Goal: Task Accomplishment & Management: Use online tool/utility

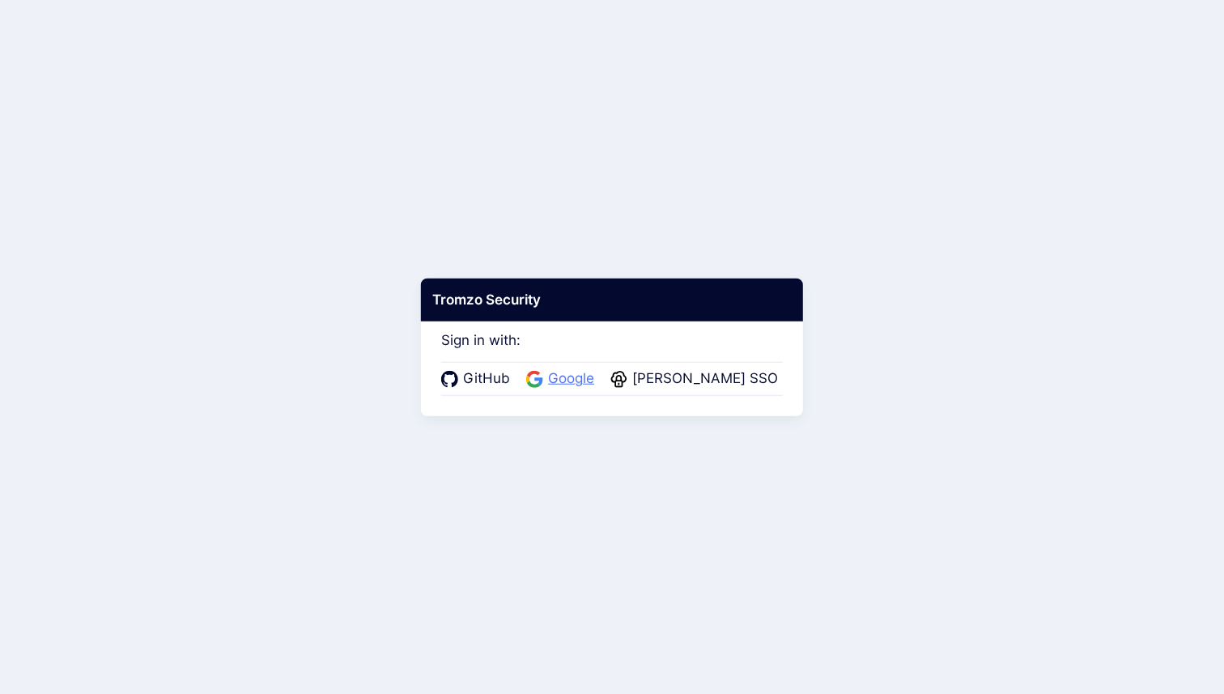
click at [583, 384] on span "Google" at bounding box center [571, 378] width 56 height 21
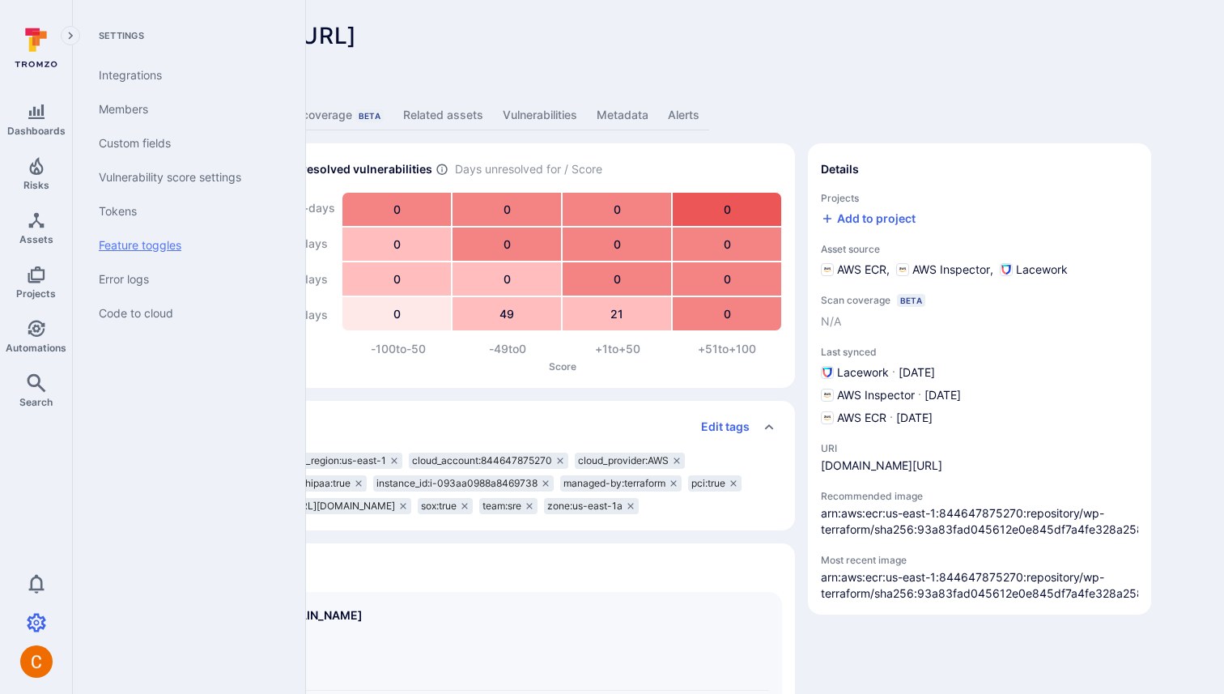
click at [195, 231] on link "Feature toggles" at bounding box center [186, 245] width 200 height 34
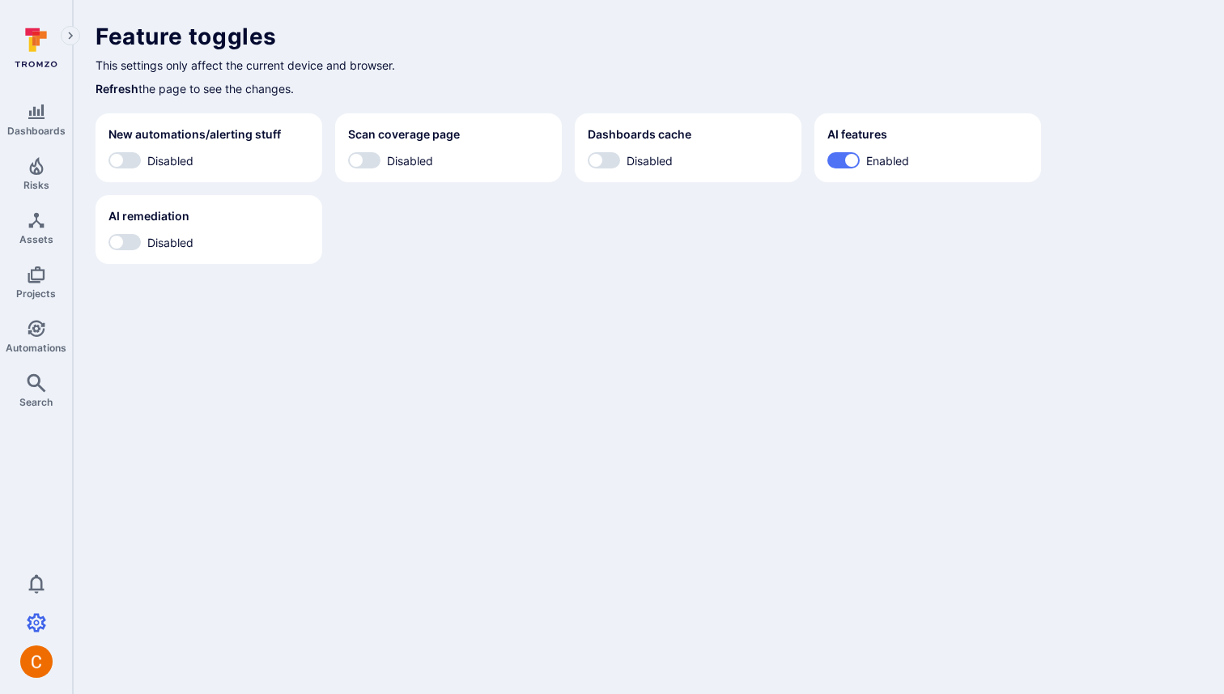
click at [168, 242] on span "Disabled" at bounding box center [170, 242] width 46 height 17
click at [141, 242] on input "Disabled" at bounding box center [116, 242] width 49 height 16
checkbox input "true"
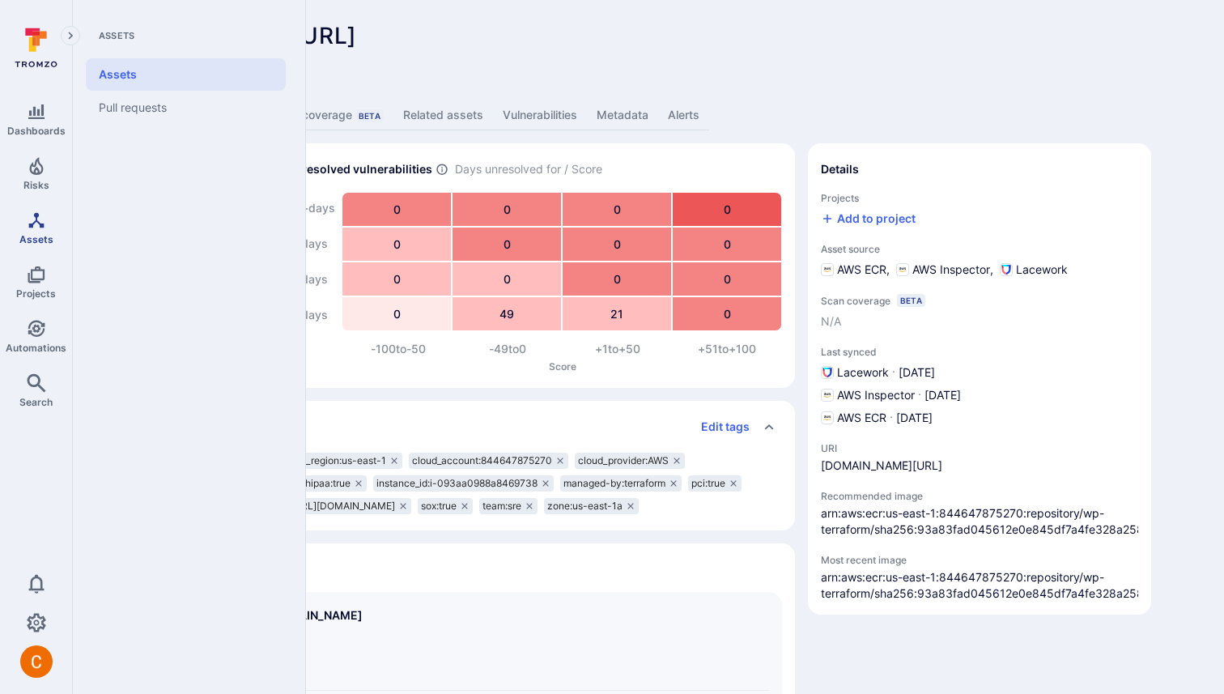
click at [45, 214] on icon "Assets" at bounding box center [36, 219] width 19 height 19
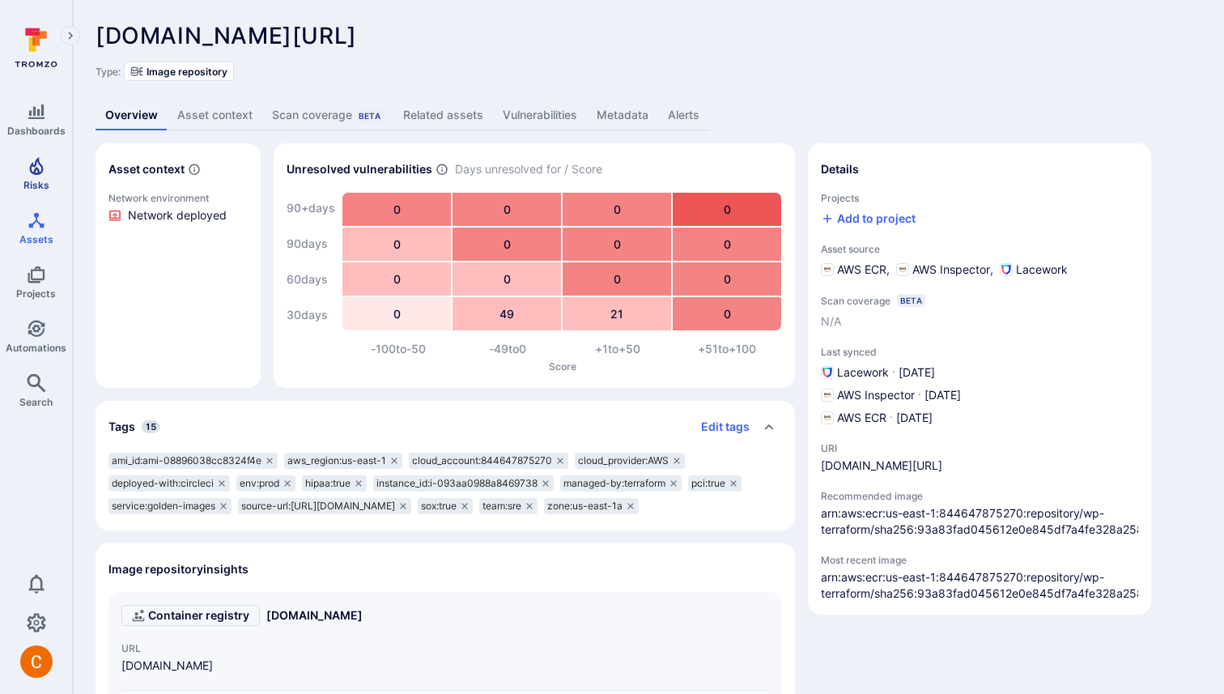
click at [36, 181] on span "Risks" at bounding box center [36, 185] width 26 height 12
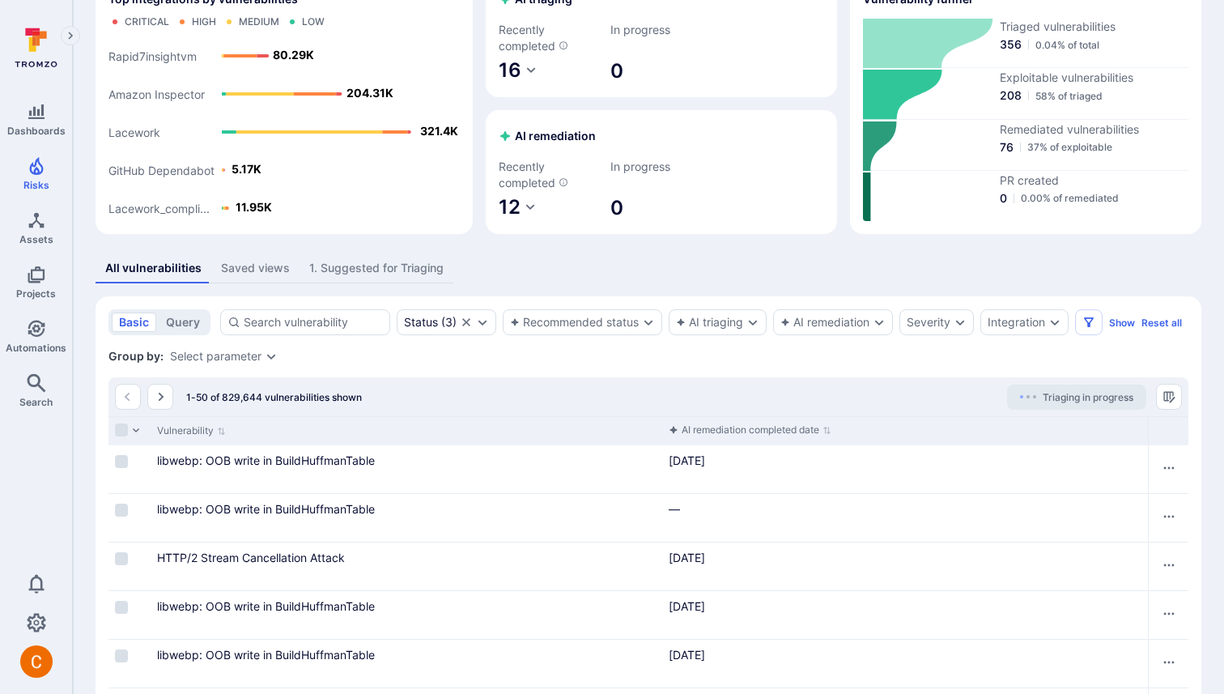
scroll to position [257, 0]
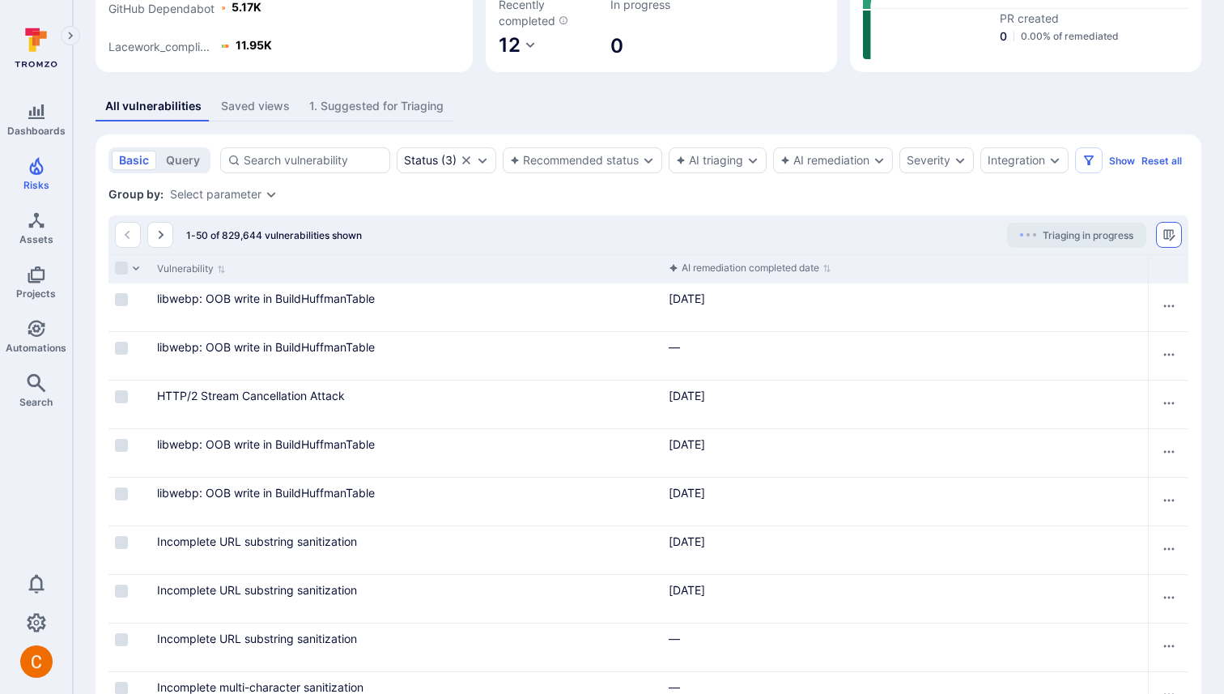
click at [1176, 240] on button "Manage columns" at bounding box center [1169, 235] width 26 height 26
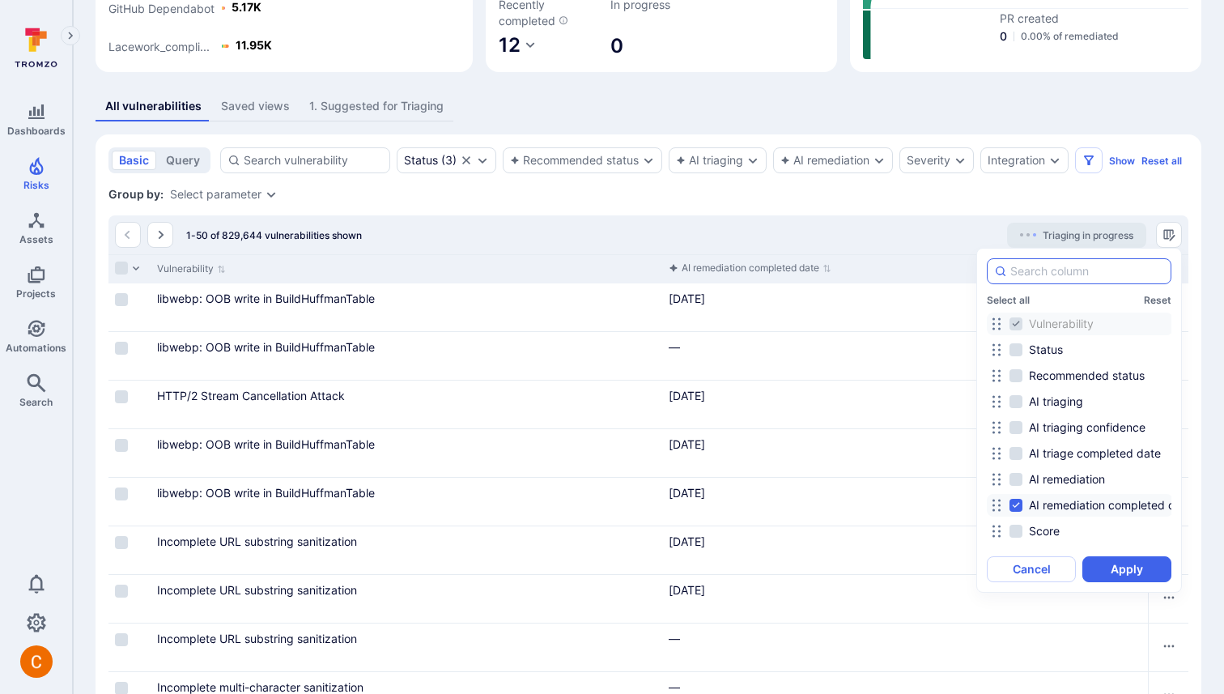
click at [1124, 270] on input at bounding box center [1087, 271] width 154 height 16
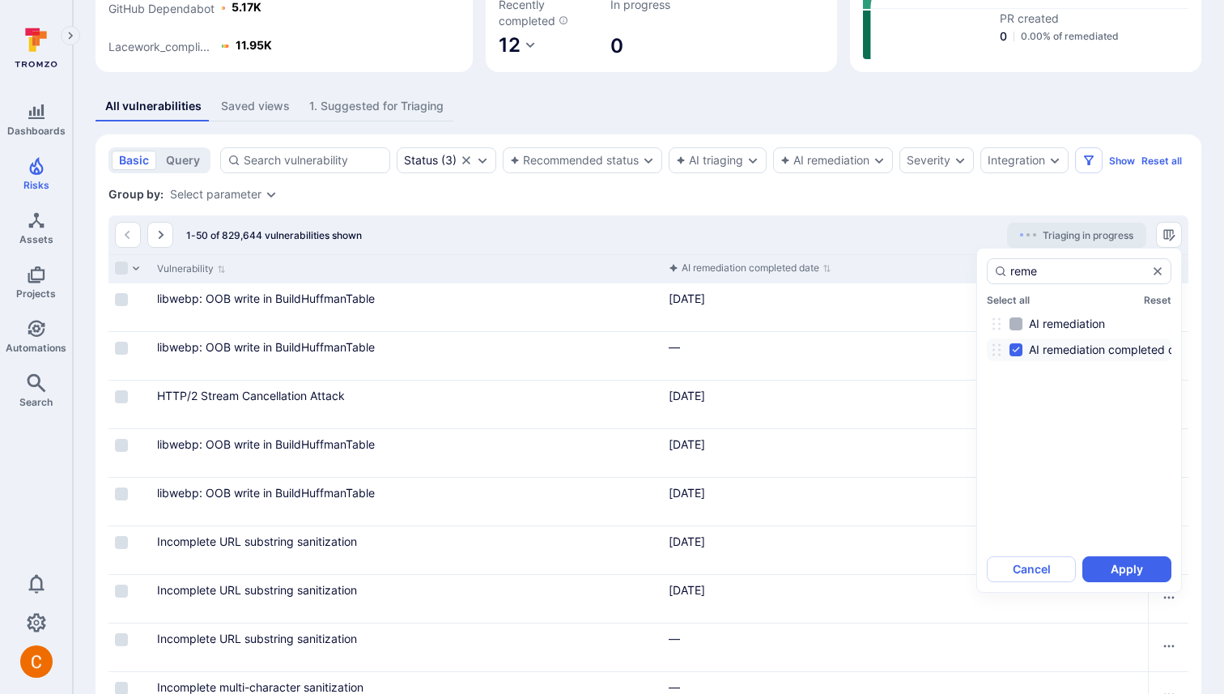
type input "reme"
click at [1077, 316] on span "AI remediation" at bounding box center [1067, 324] width 76 height 16
click at [1022, 317] on input "AI remediation" at bounding box center [1015, 323] width 13 height 13
checkbox input "true"
click at [1119, 563] on button "Apply" at bounding box center [1126, 569] width 89 height 26
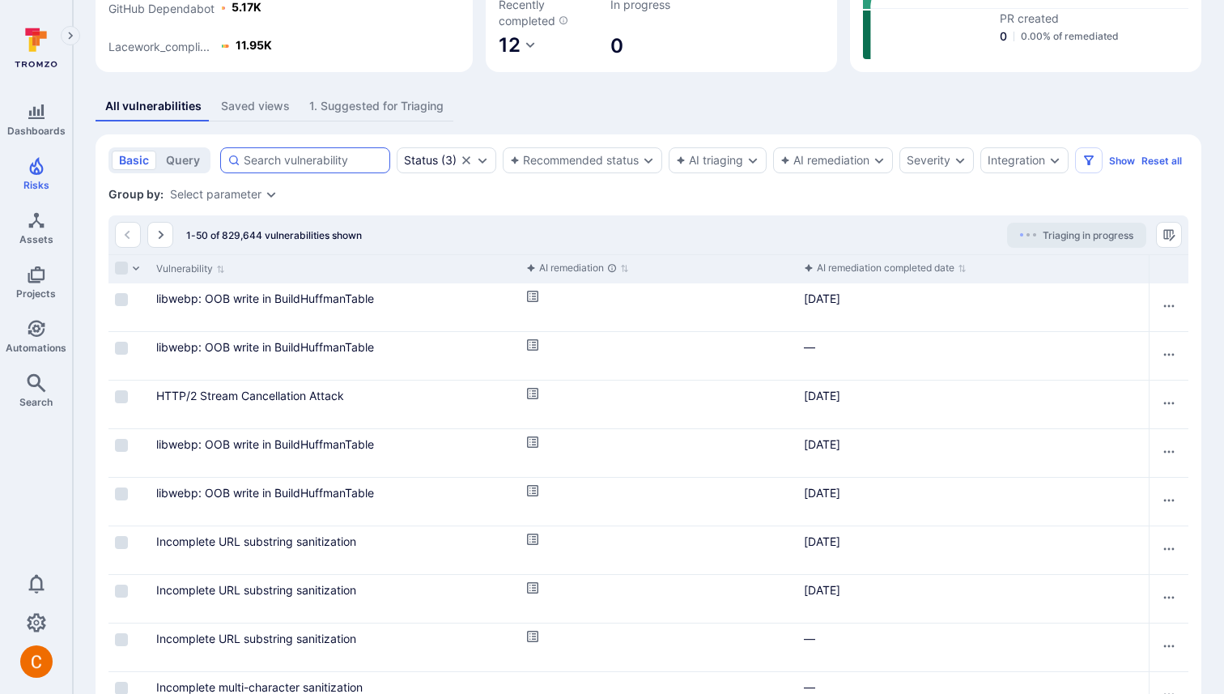
click at [287, 147] on div at bounding box center [305, 160] width 170 height 26
click at [287, 152] on input at bounding box center [313, 160] width 139 height 16
click at [287, 150] on div at bounding box center [305, 160] width 170 height 26
click at [287, 152] on input at bounding box center [313, 160] width 139 height 16
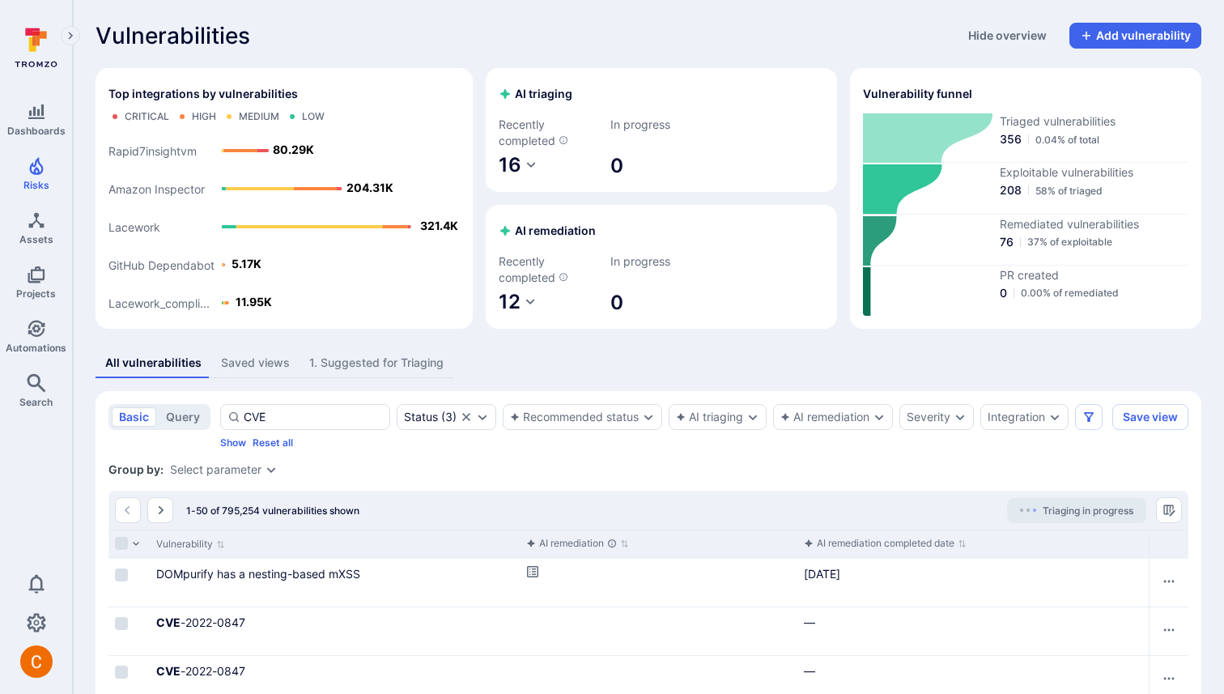
type input "CVE"
click at [232, 371] on button "Saved views" at bounding box center [255, 363] width 88 height 30
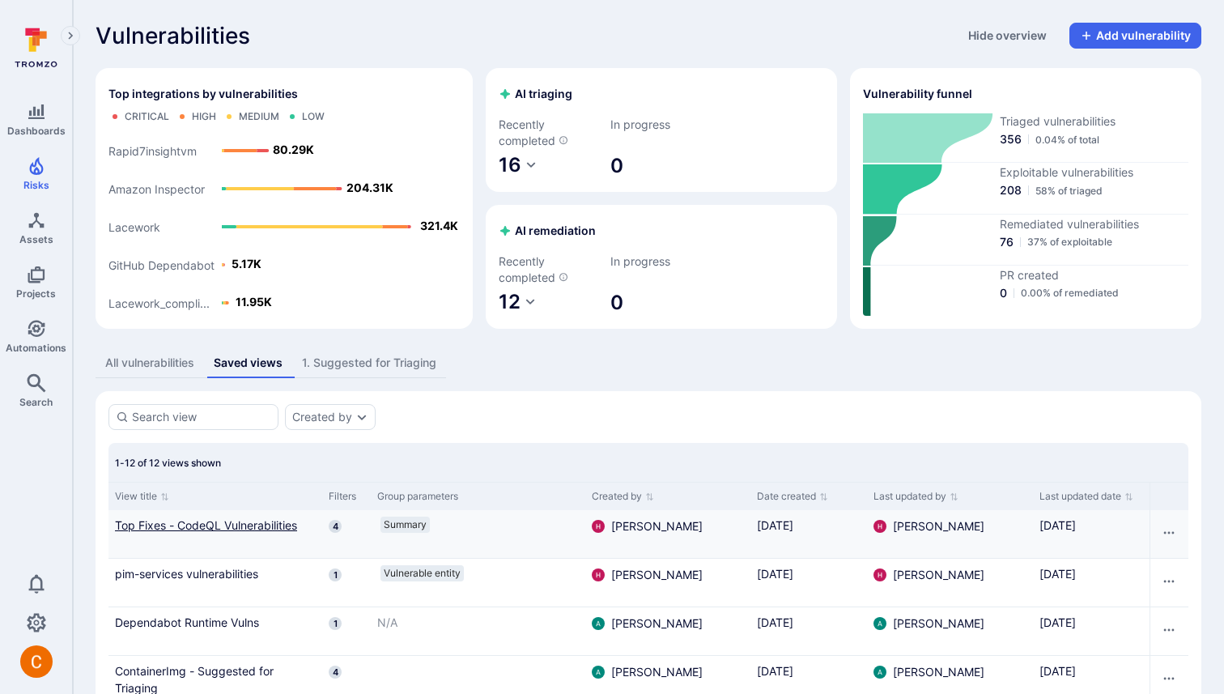
scroll to position [435, 0]
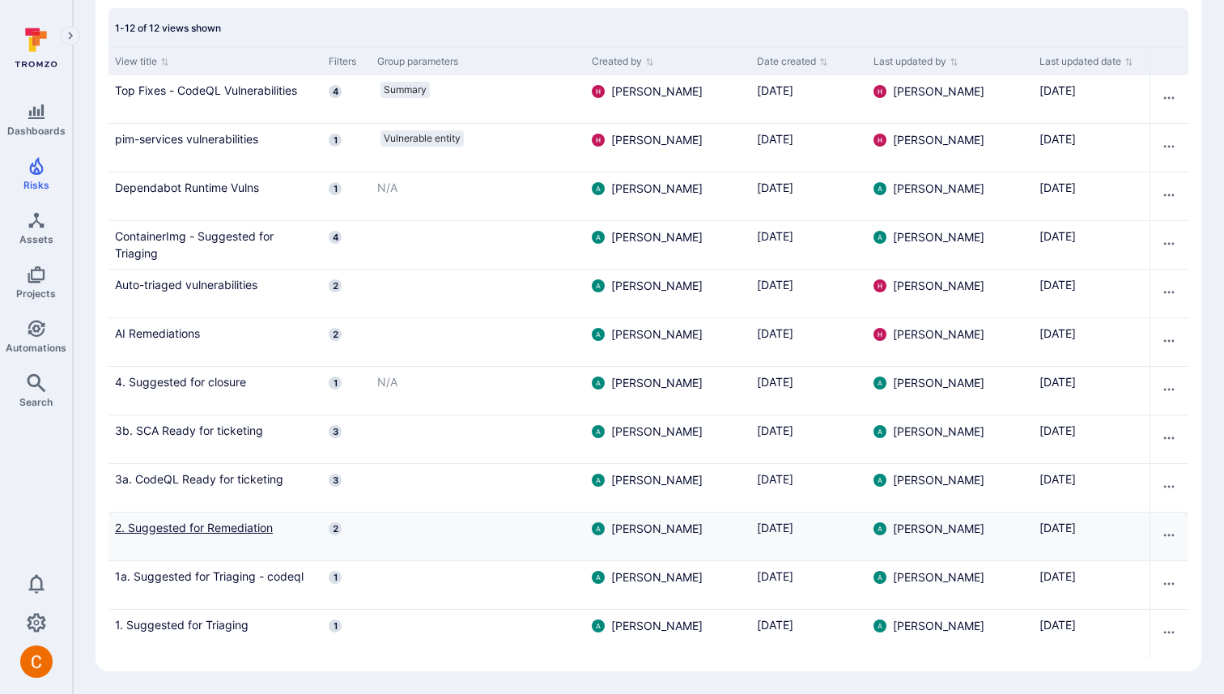
click at [240, 528] on link "2. Suggested for Remediation" at bounding box center [215, 527] width 201 height 17
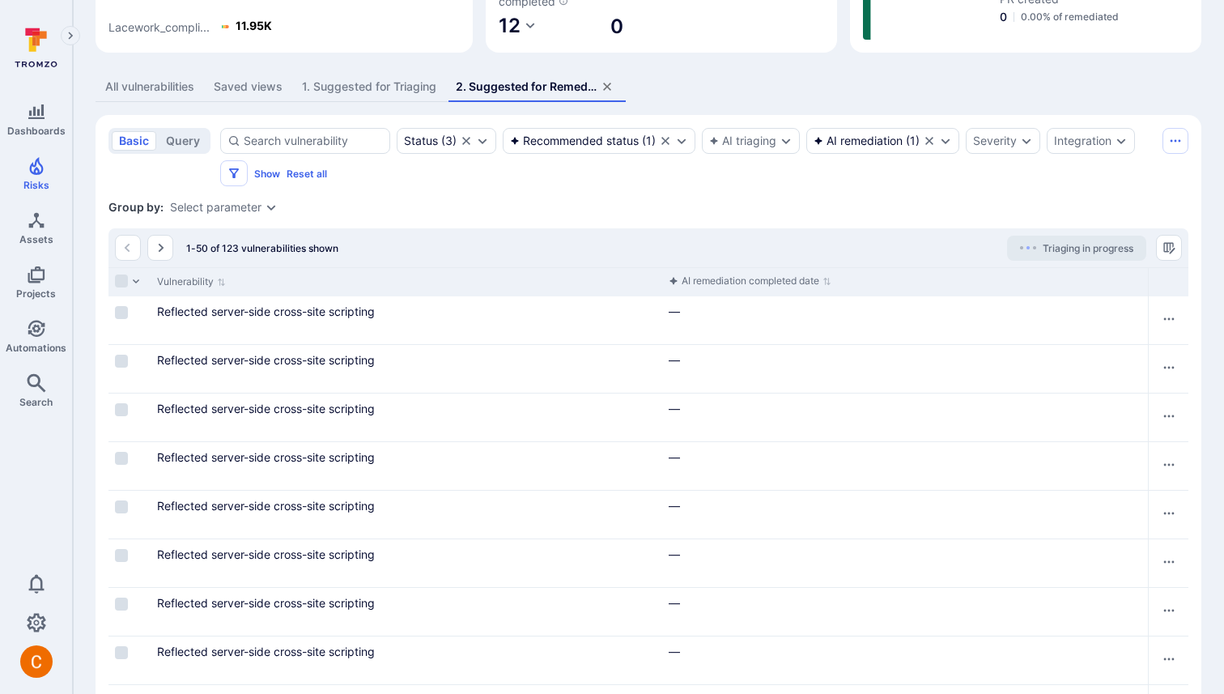
scroll to position [376, 0]
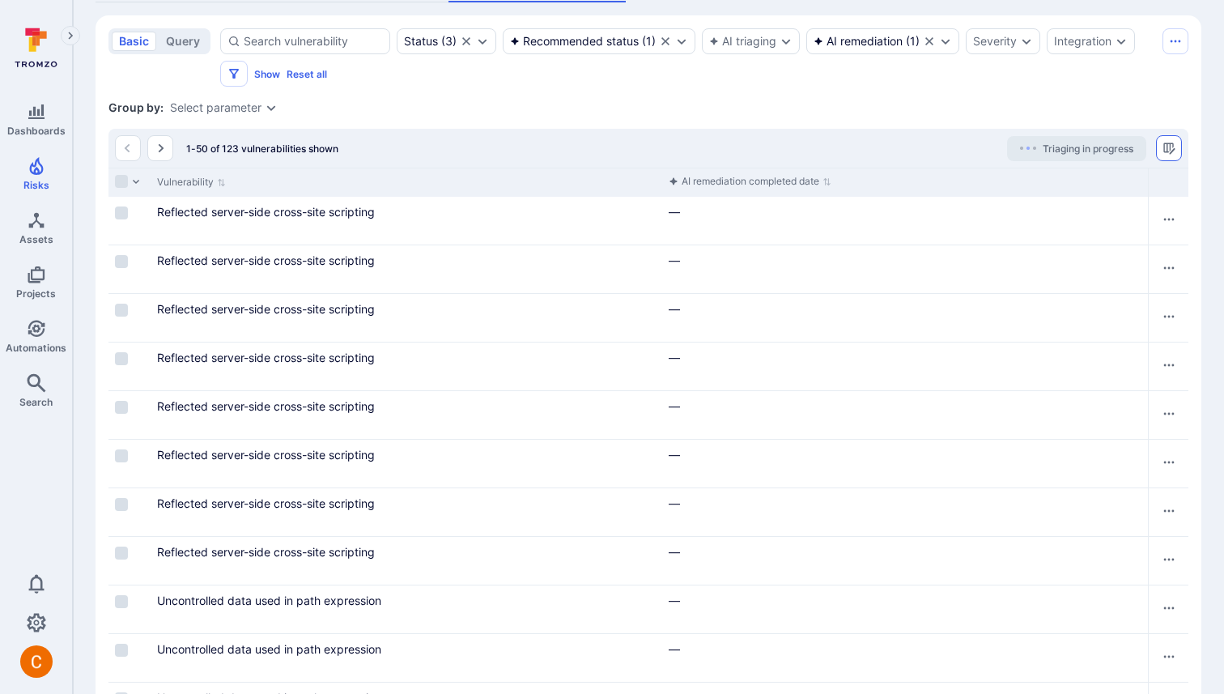
click at [1174, 152] on icon "Manage columns" at bounding box center [1168, 148] width 13 height 13
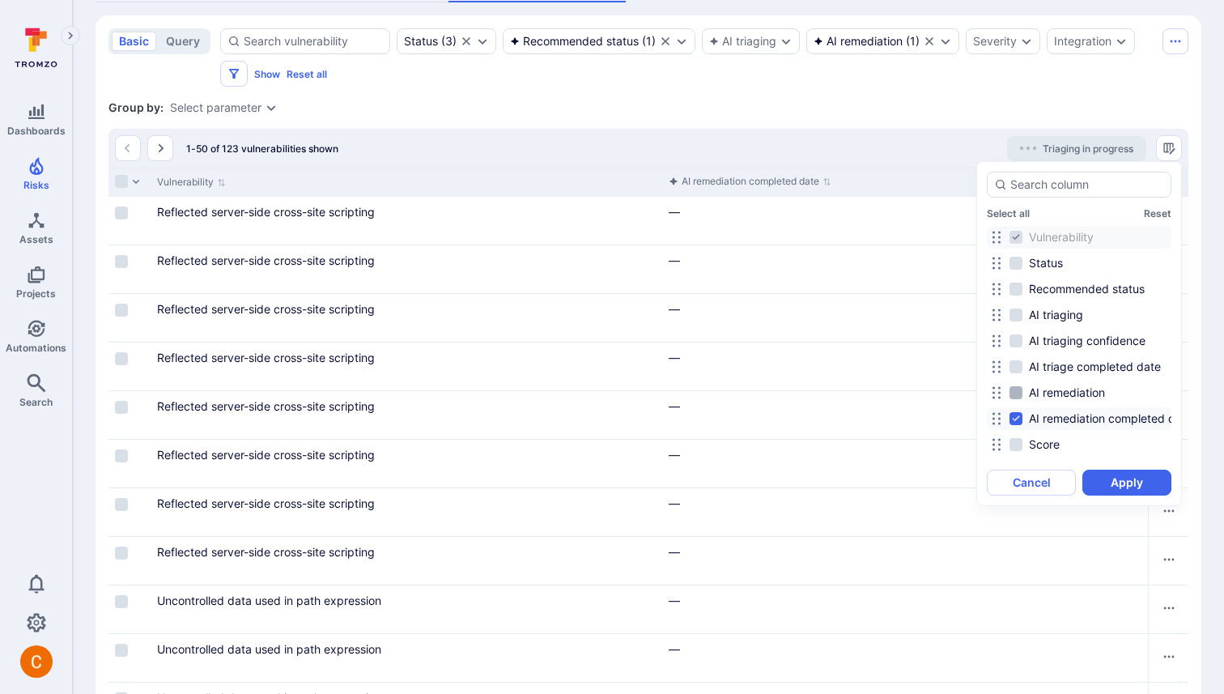
click at [1095, 393] on span "AI remediation" at bounding box center [1067, 392] width 76 height 16
click at [1022, 393] on input "AI remediation" at bounding box center [1015, 392] width 13 height 13
checkbox input "true"
click at [1116, 478] on button "Apply" at bounding box center [1126, 482] width 89 height 26
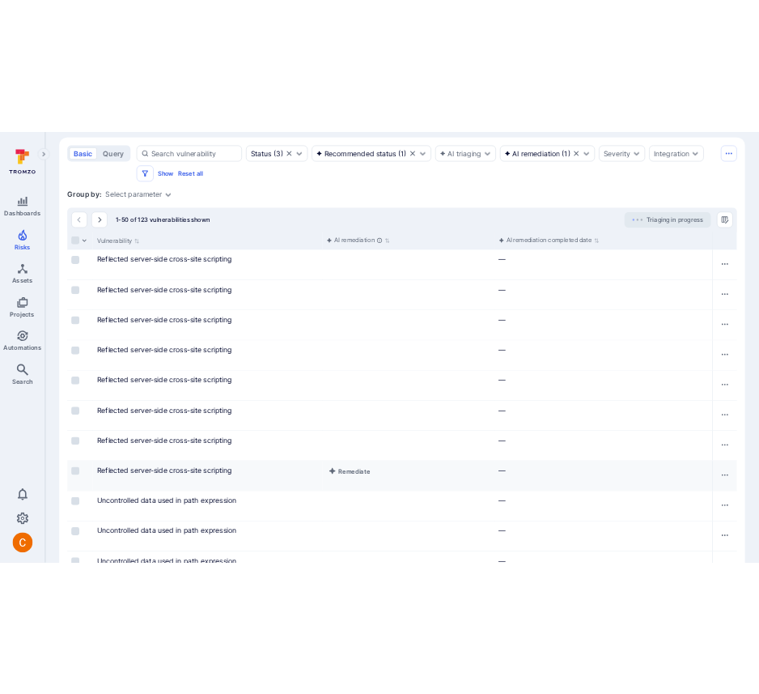
scroll to position [276, 0]
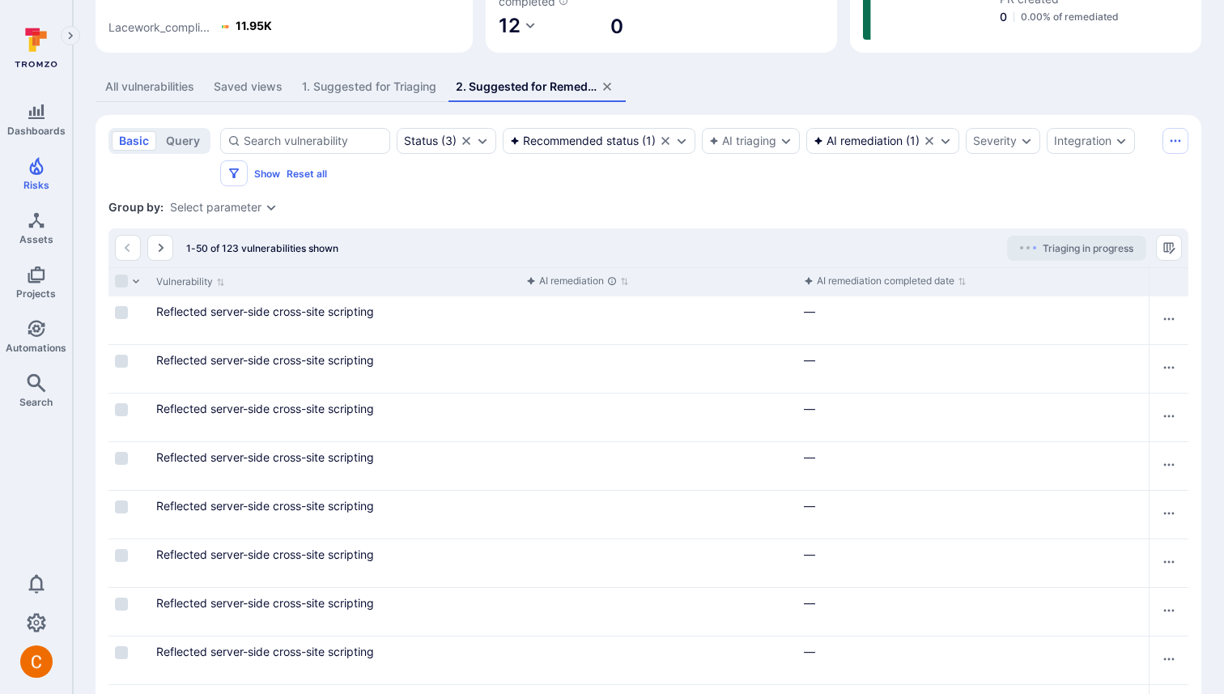
click at [1182, 246] on div "1-50 of 123 vulnerabilities shown Triaging in progress" at bounding box center [648, 247] width 1080 height 39
click at [354, 87] on div "1. Suggested for Triaging" at bounding box center [369, 87] width 134 height 16
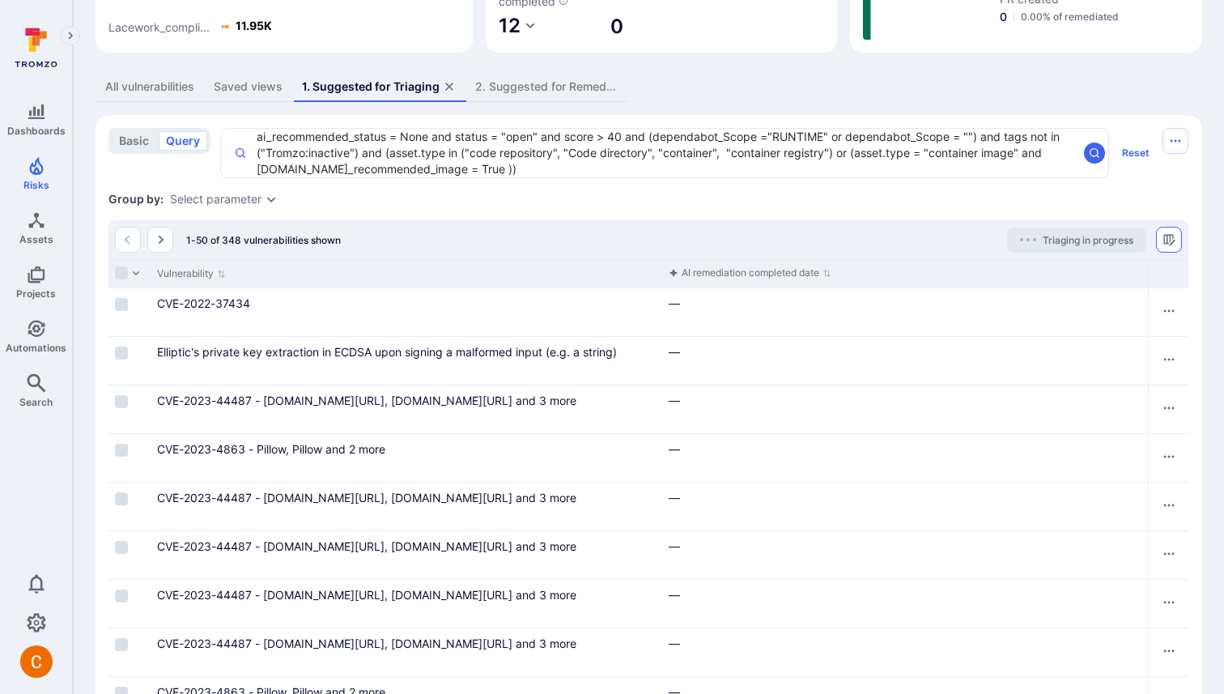
click at [1168, 228] on button "Manage columns" at bounding box center [1169, 240] width 26 height 26
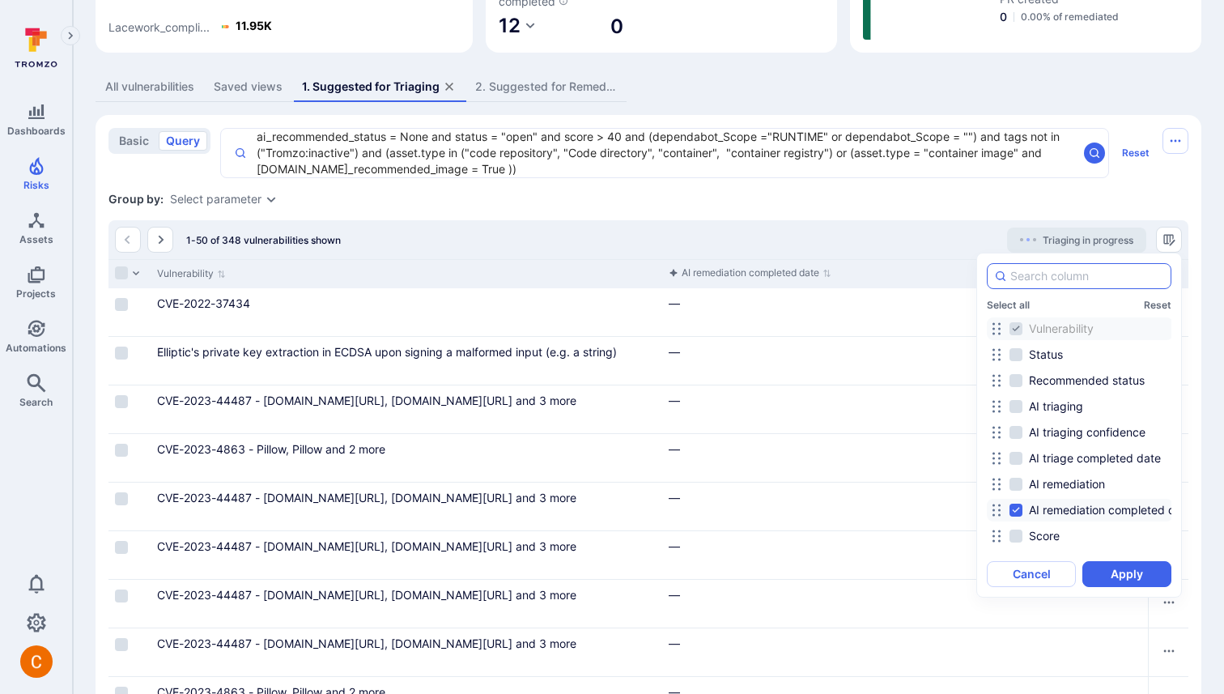
click at [1036, 282] on input at bounding box center [1087, 276] width 154 height 16
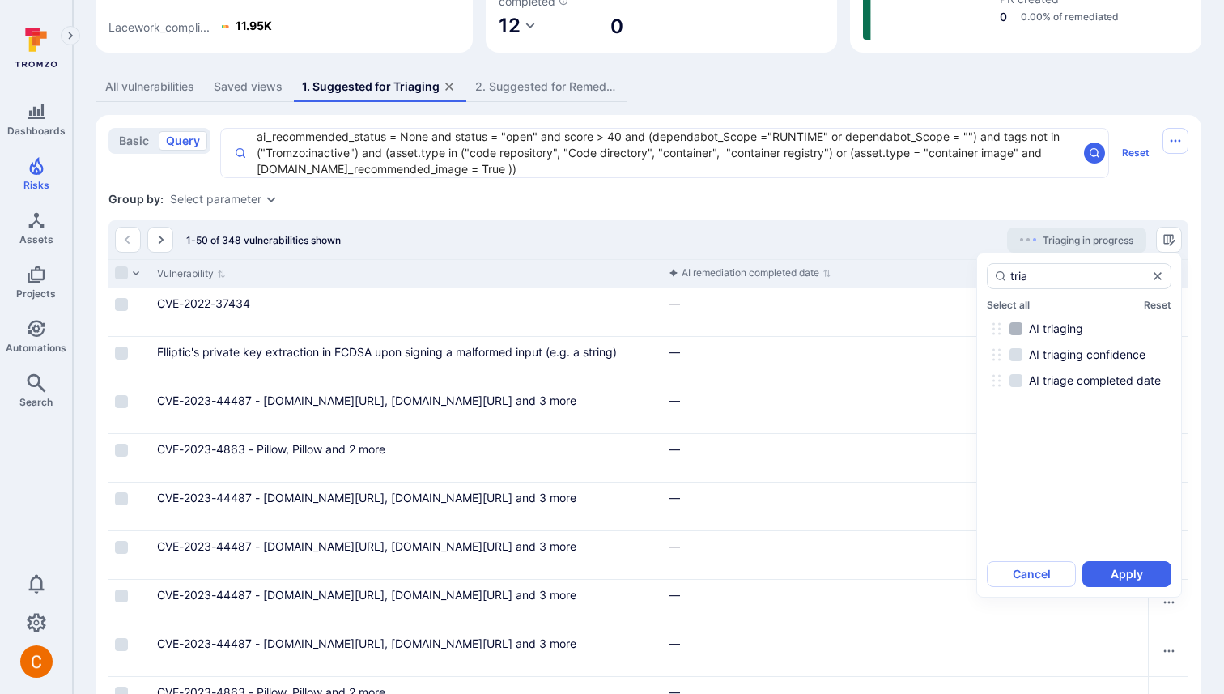
type input "tria"
click at [1072, 329] on span "AI triaging" at bounding box center [1056, 328] width 54 height 16
click at [1022, 329] on input "AI triaging" at bounding box center [1015, 328] width 13 height 13
checkbox input "true"
click at [1096, 568] on button "Apply" at bounding box center [1126, 574] width 89 height 26
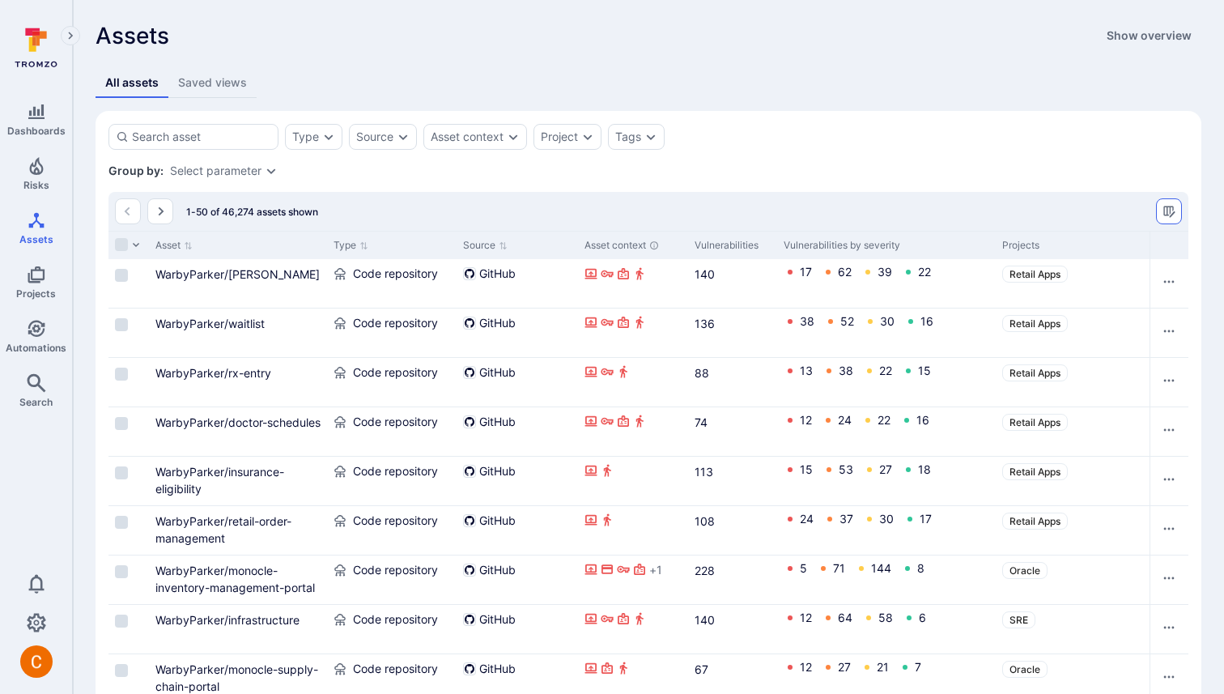
click at [1162, 203] on button "Manage columns" at bounding box center [1169, 211] width 26 height 26
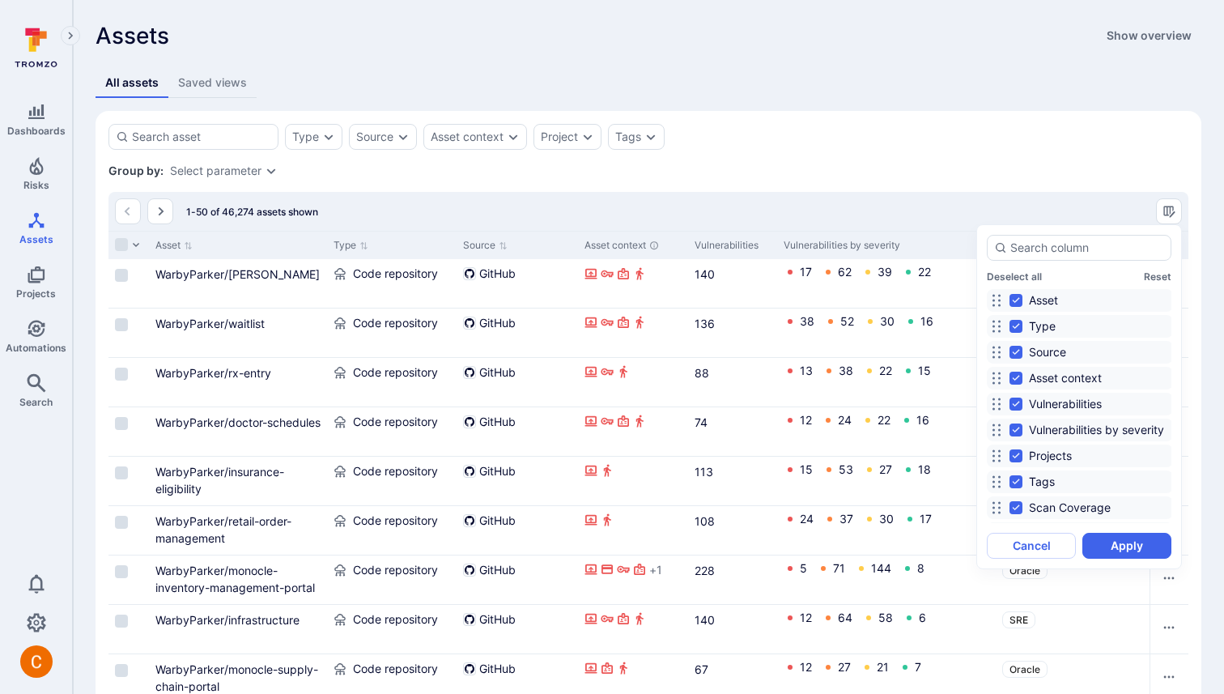
click at [1020, 266] on div "Deselect all Reset Asset Type Source Asset context Vulnerabilities Vulnerabilit…" at bounding box center [1079, 397] width 185 height 324
click at [1020, 268] on div "Deselect all Reset Asset Type Source Asset context Vulnerabilities Vulnerabilit…" at bounding box center [1079, 397] width 185 height 324
click at [1018, 275] on button "Deselect all" at bounding box center [1014, 276] width 55 height 12
checkbox input "false"
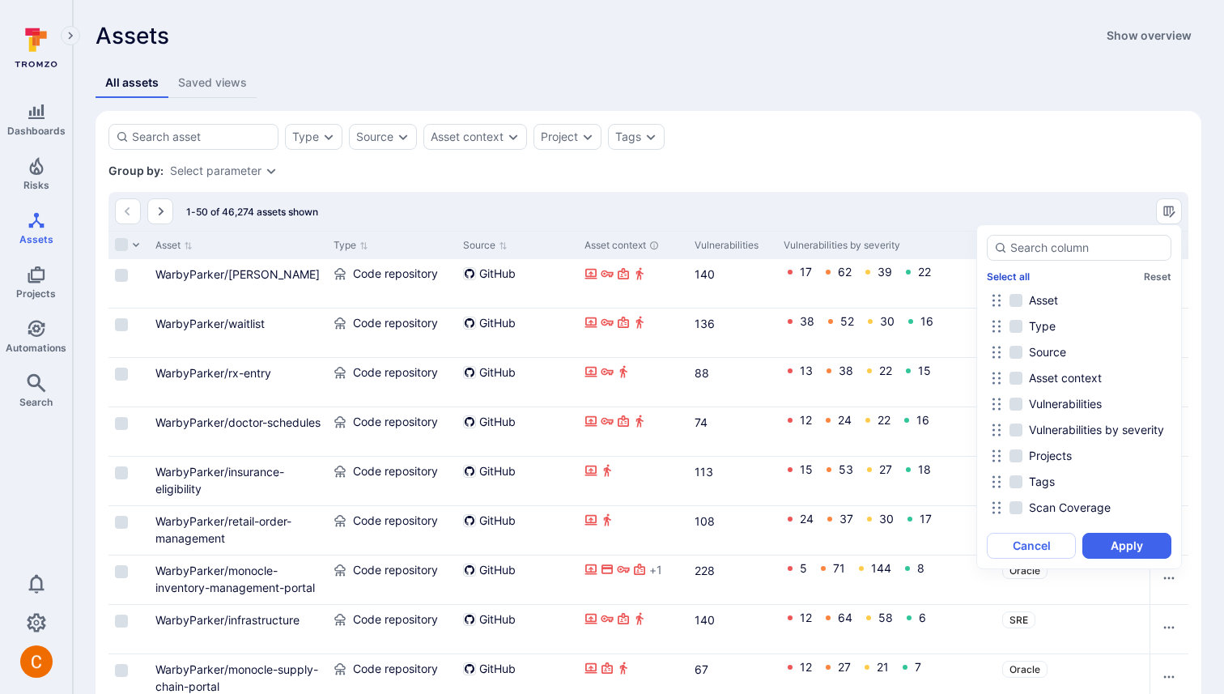
checkbox input "false"
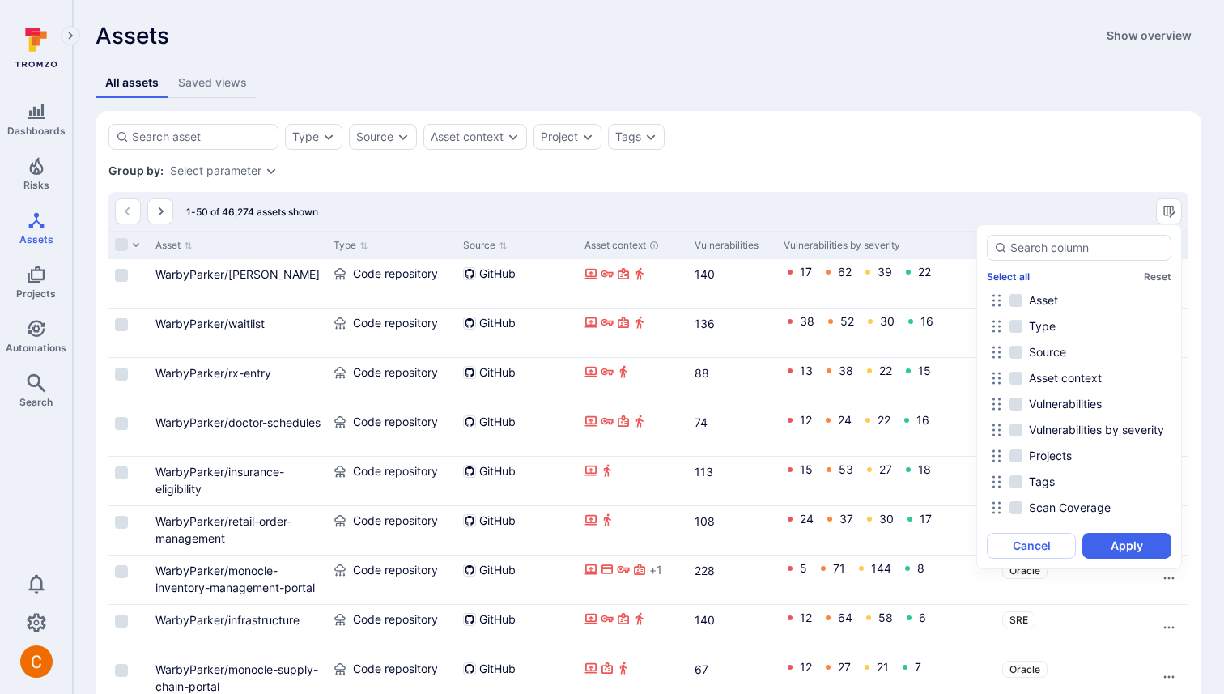
checkbox input "false"
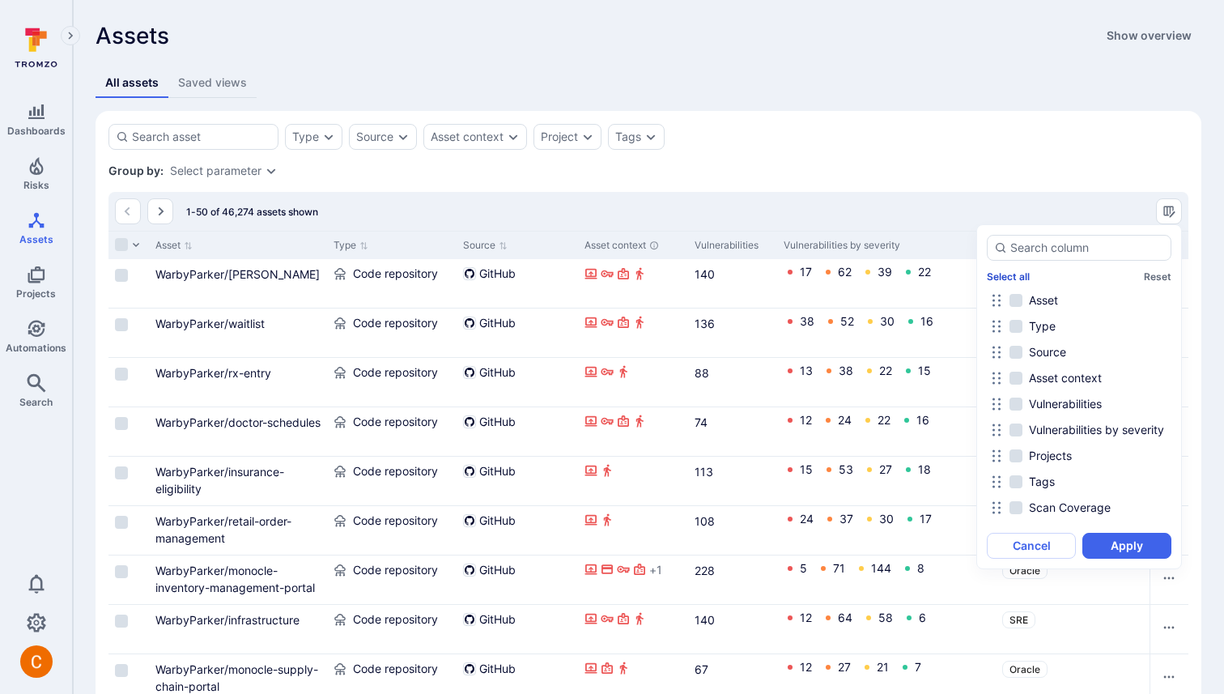
checkbox input "false"
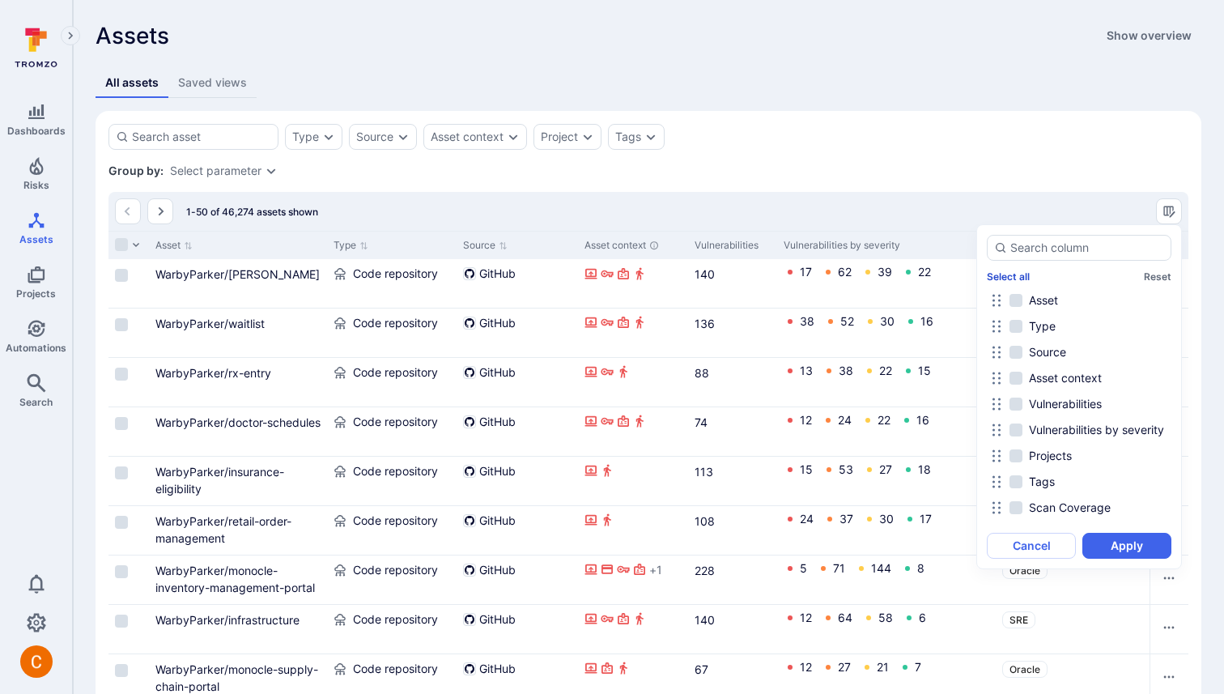
checkbox input "false"
click at [1098, 536] on button "Apply" at bounding box center [1126, 546] width 89 height 26
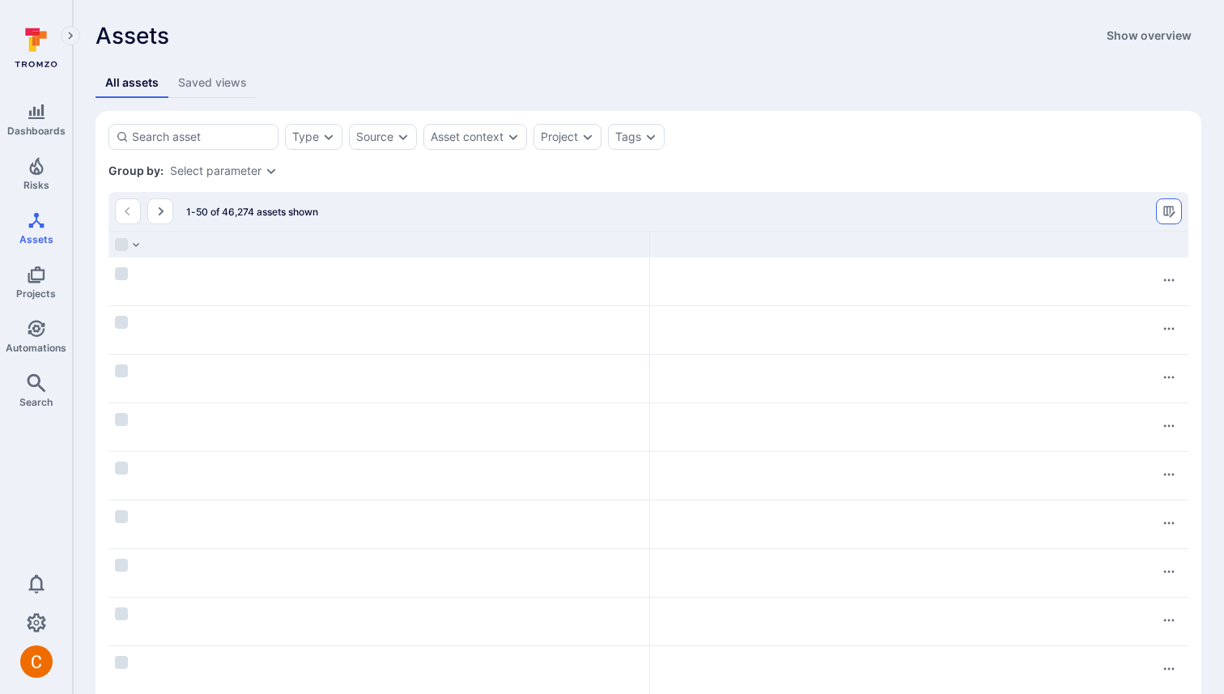
click at [1161, 203] on button "Manage columns" at bounding box center [1169, 211] width 26 height 26
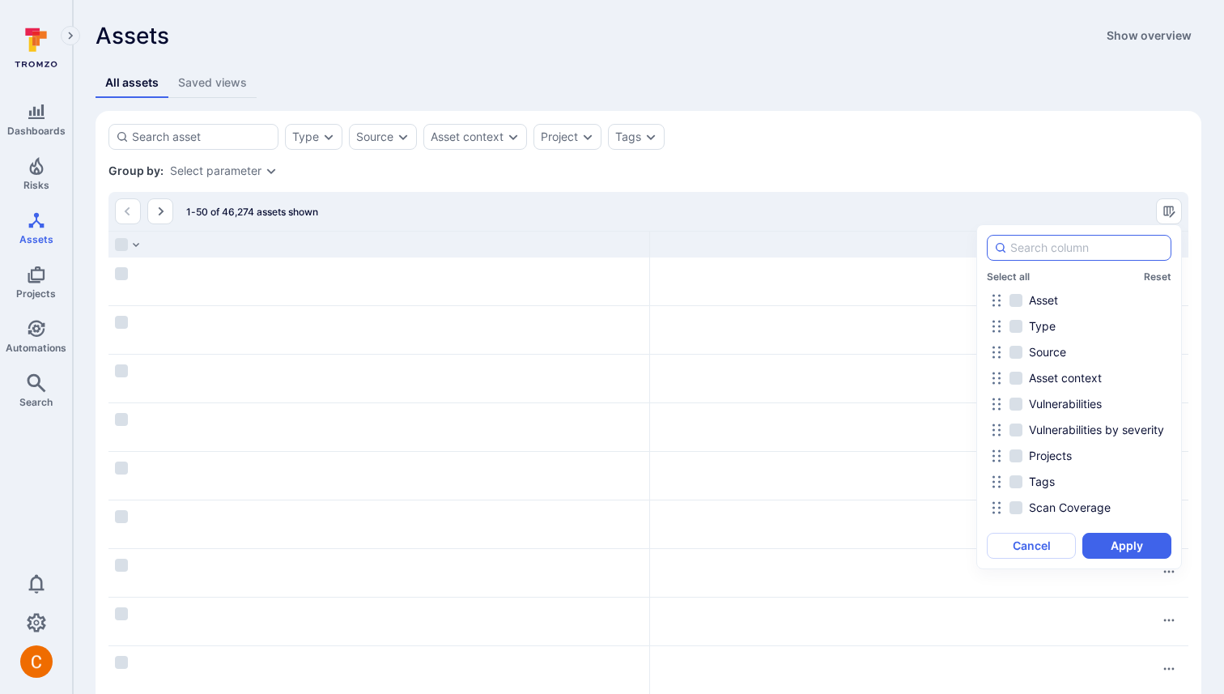
click at [1070, 253] on input at bounding box center [1087, 248] width 154 height 16
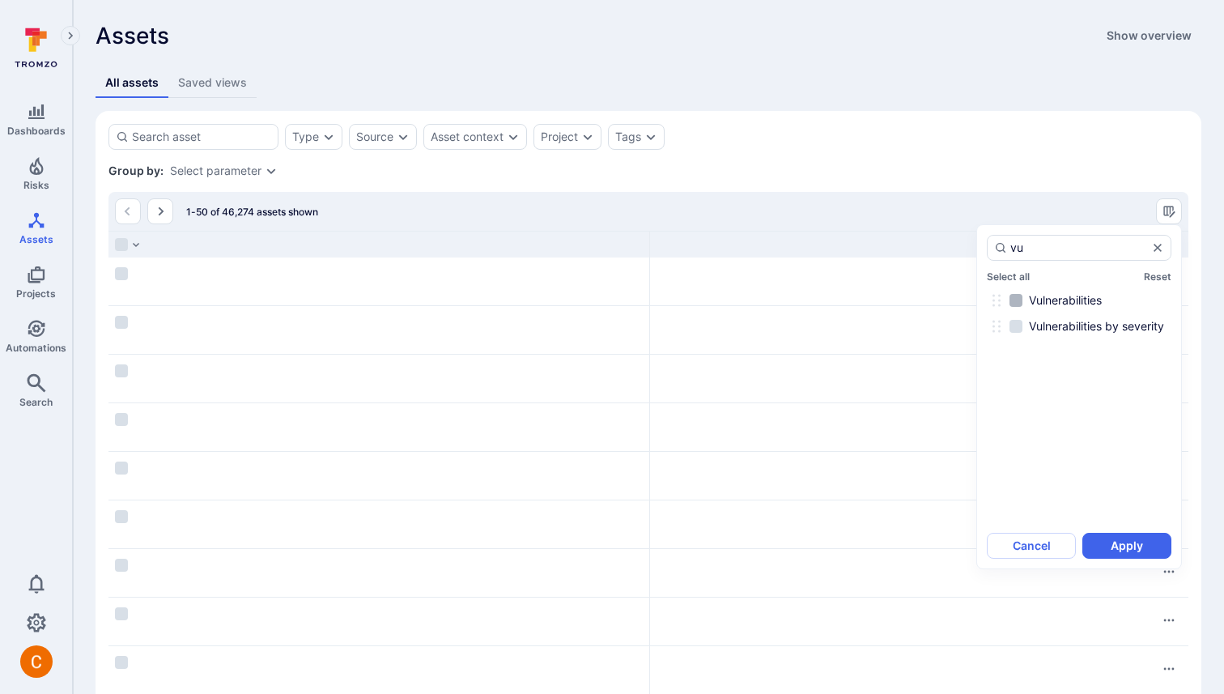
type input "vu"
click at [1040, 298] on span "Vulnerabilities" at bounding box center [1065, 300] width 73 height 16
click at [1022, 298] on input "Vulnerabilities" at bounding box center [1015, 300] width 13 height 13
checkbox input "true"
click at [1100, 249] on input "vu" at bounding box center [1079, 248] width 138 height 16
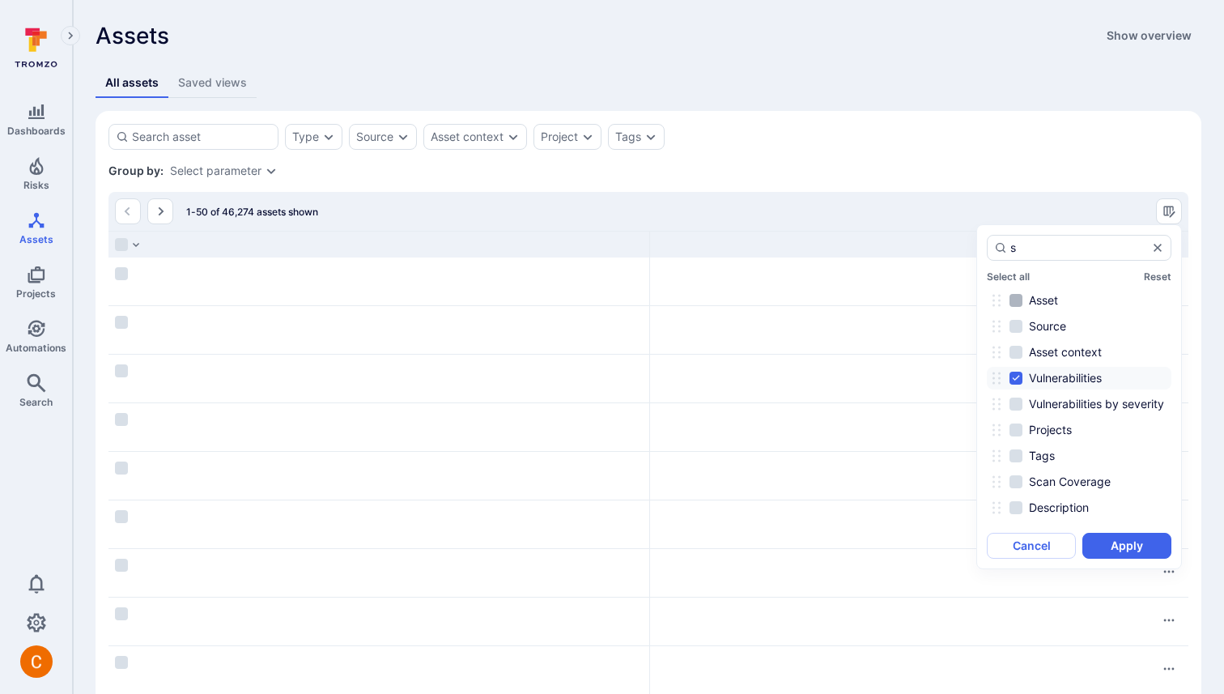
type input "s"
click at [1035, 292] on span "Asset" at bounding box center [1043, 300] width 29 height 16
click at [1022, 294] on input "Asset" at bounding box center [1015, 300] width 13 height 13
checkbox input "true"
click at [1042, 244] on input "s" at bounding box center [1079, 248] width 138 height 16
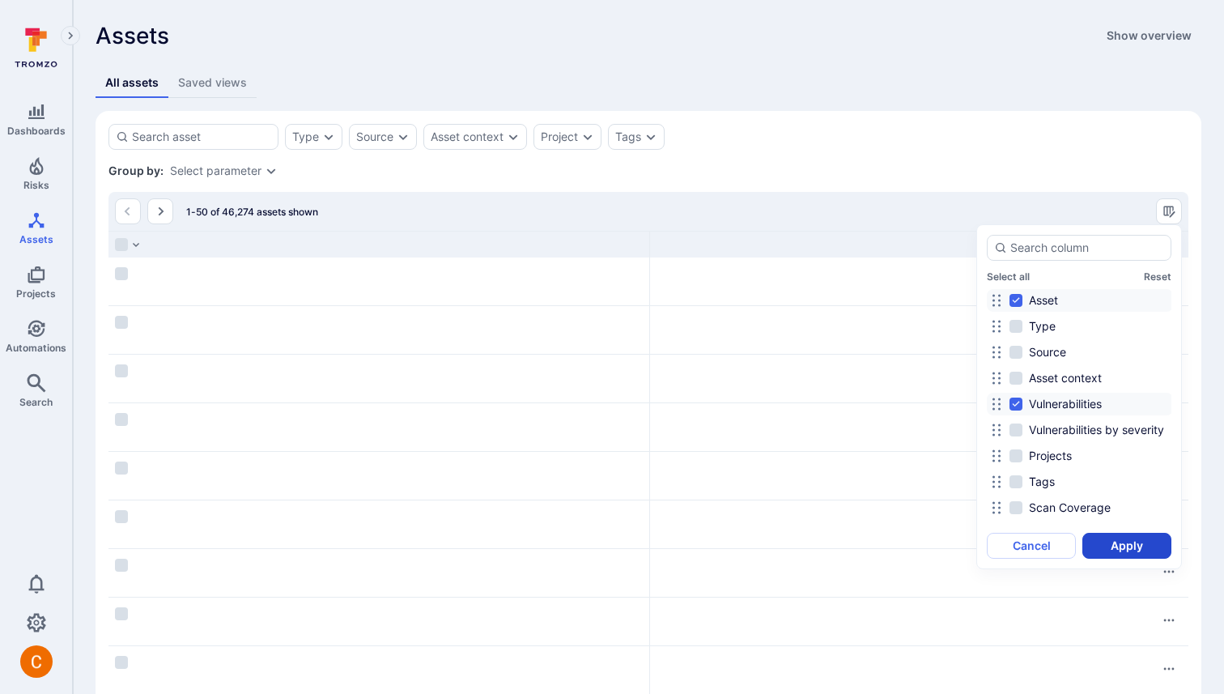
click at [1121, 550] on button "Apply" at bounding box center [1126, 546] width 89 height 26
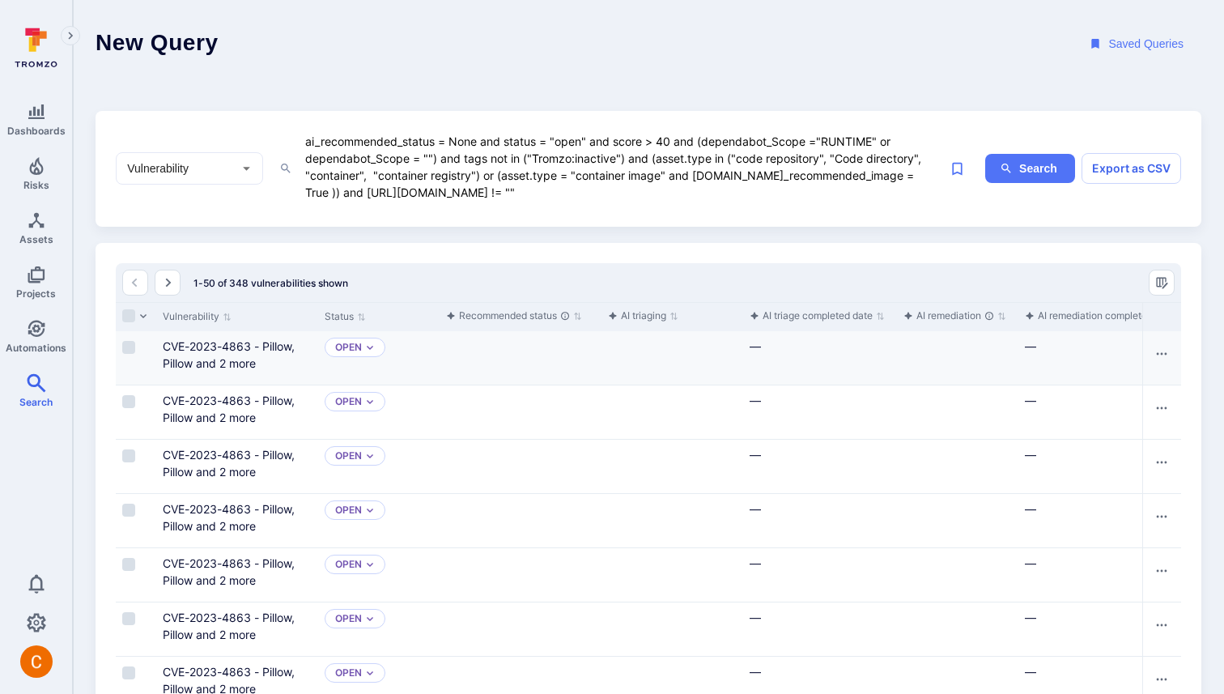
click at [435, 361] on div "Open" at bounding box center [378, 357] width 121 height 53
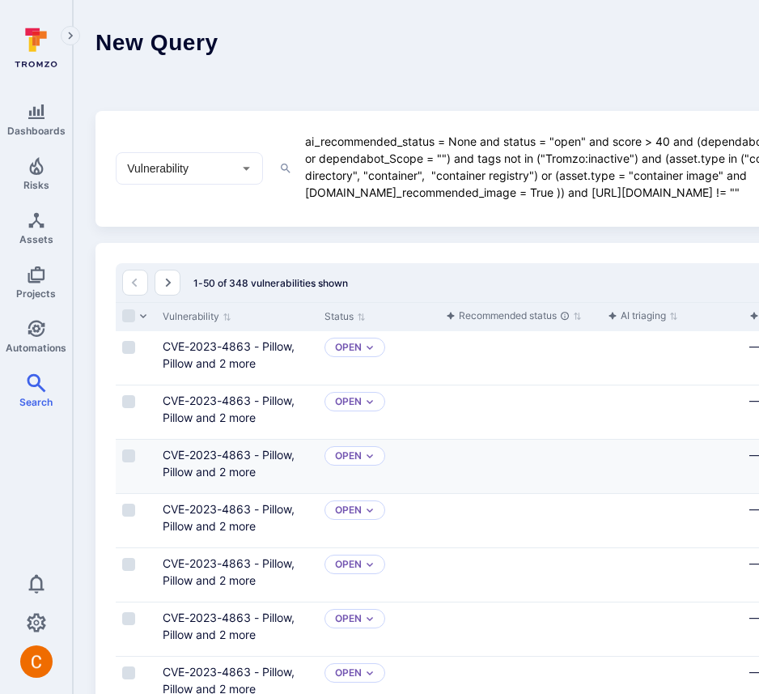
scroll to position [22, 0]
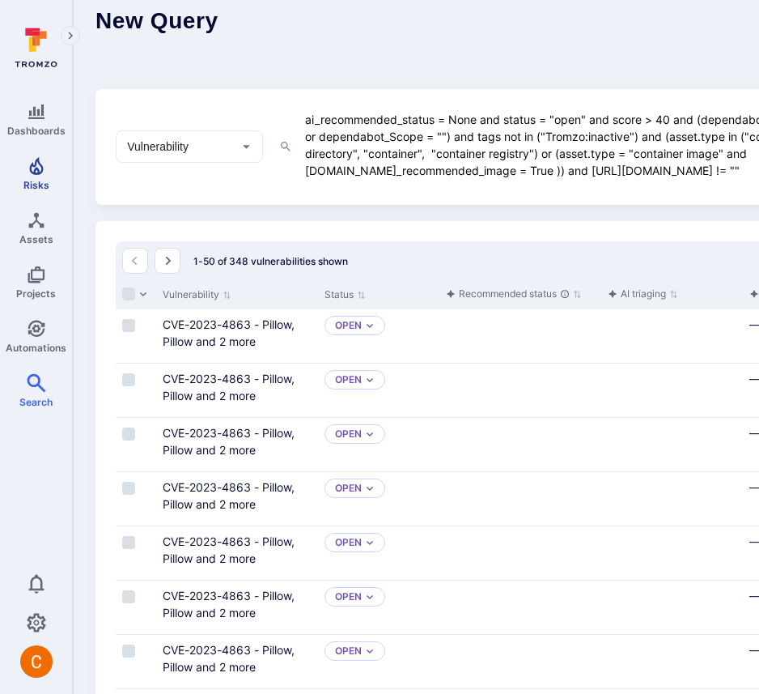
click at [38, 168] on icon "Risks" at bounding box center [36, 165] width 19 height 19
